Goal: Information Seeking & Learning: Learn about a topic

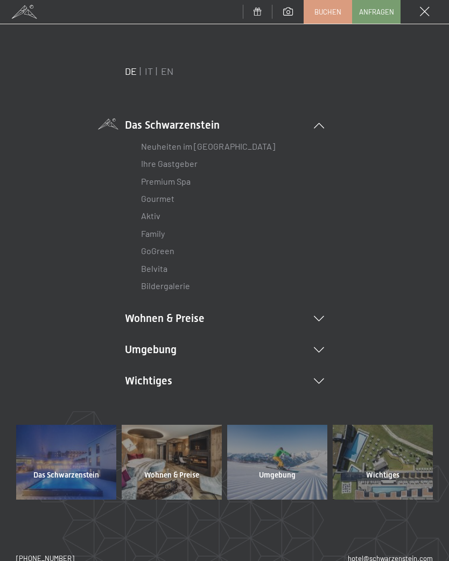
click at [321, 347] on icon at bounding box center [319, 349] width 10 height 5
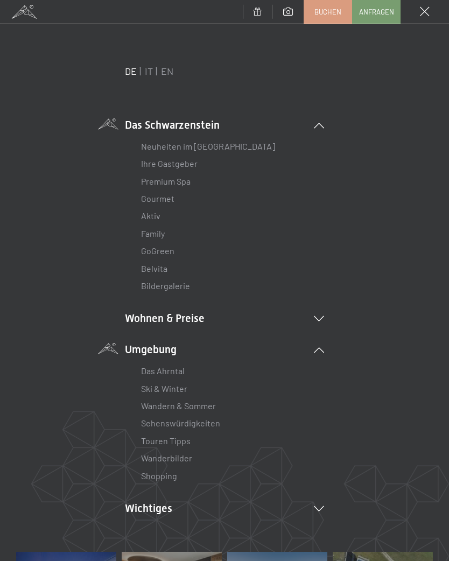
click at [180, 455] on link "Wanderbilder" at bounding box center [166, 458] width 51 height 10
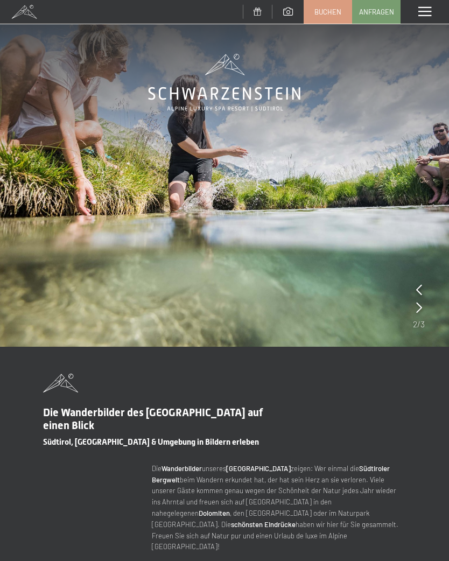
click at [419, 13] on span at bounding box center [424, 12] width 13 height 10
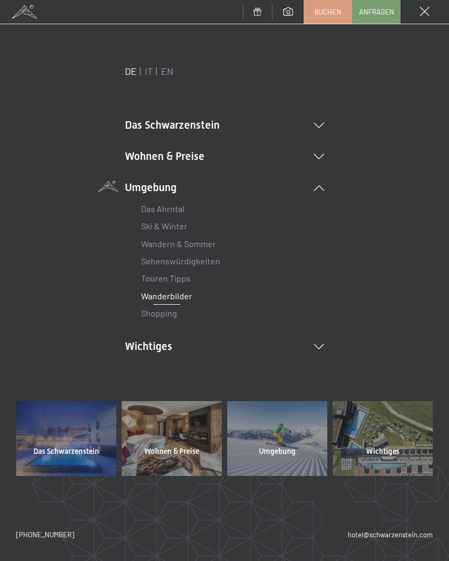
click at [321, 156] on icon at bounding box center [319, 156] width 10 height 5
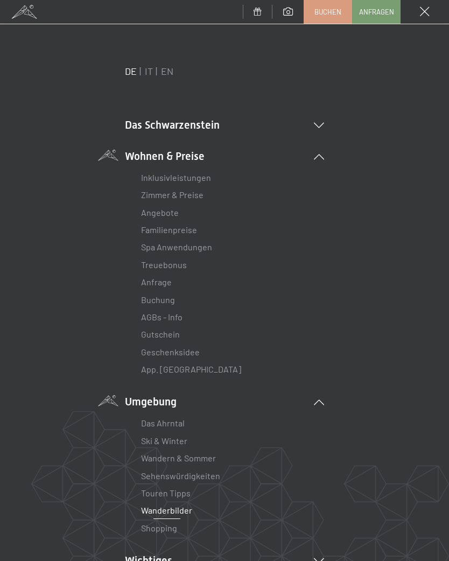
click at [316, 125] on icon at bounding box center [319, 125] width 10 height 5
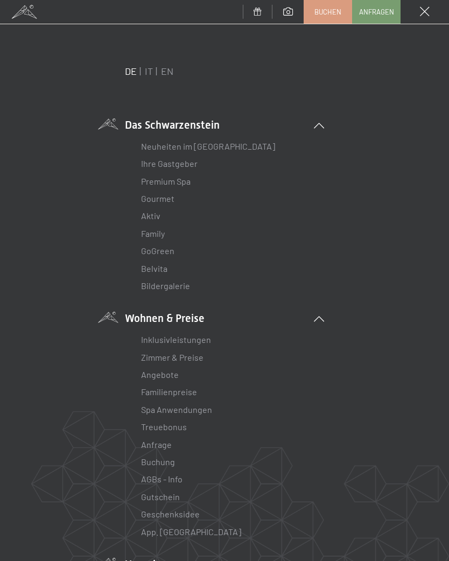
click at [159, 214] on link "Aktiv" at bounding box center [150, 215] width 19 height 10
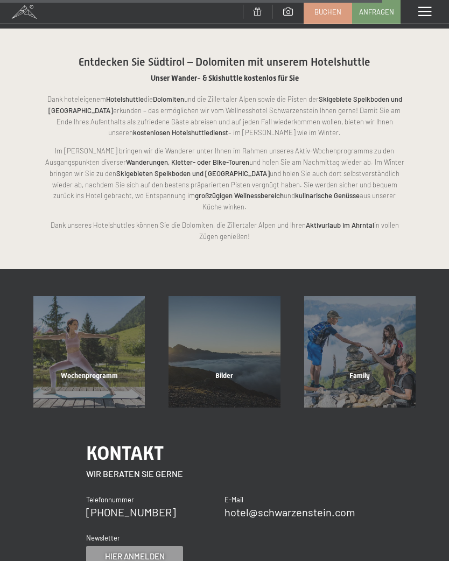
scroll to position [1897, 0]
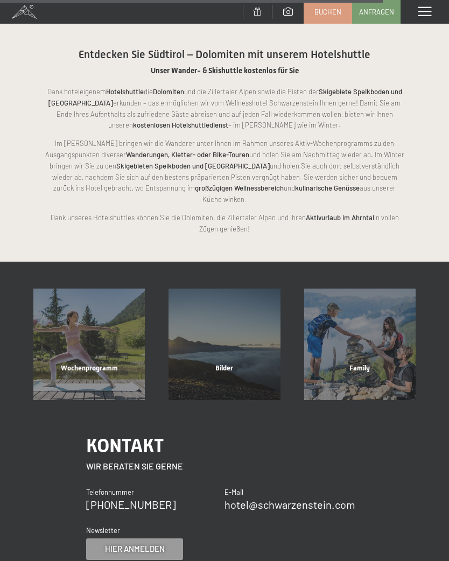
click at [113, 363] on div "Wochenprogramm" at bounding box center [89, 381] width 135 height 37
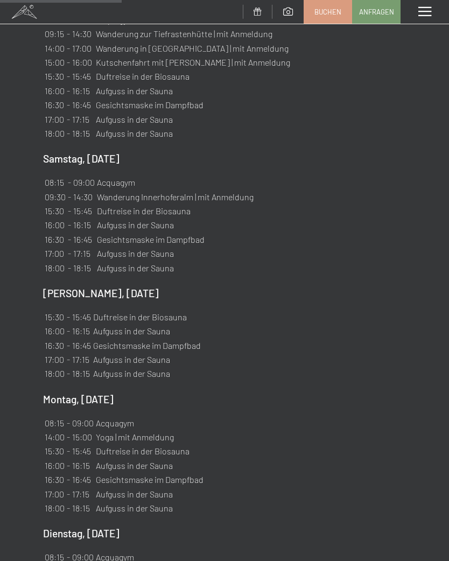
scroll to position [823, 0]
